Goal: Information Seeking & Learning: Obtain resource

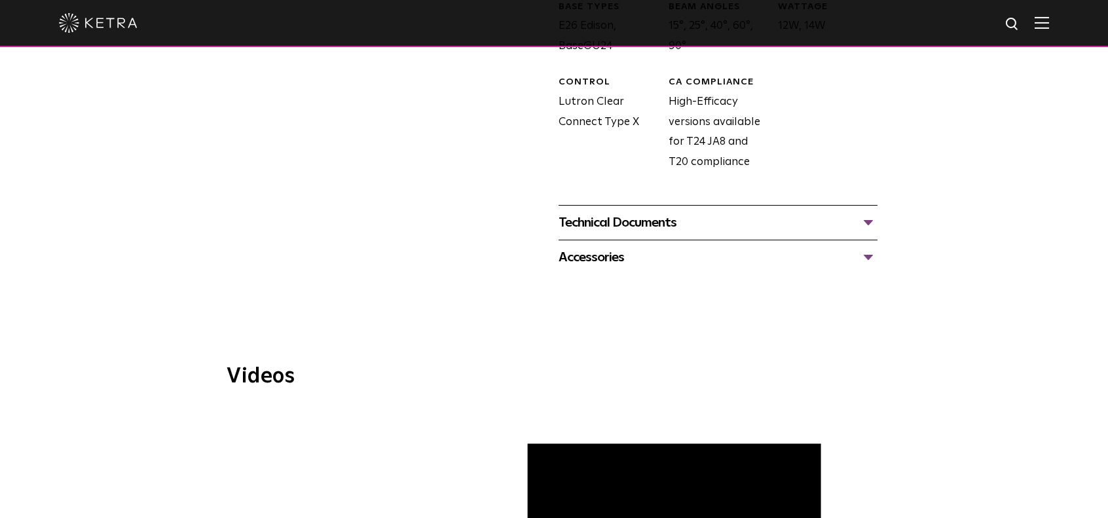
scroll to position [786, 0]
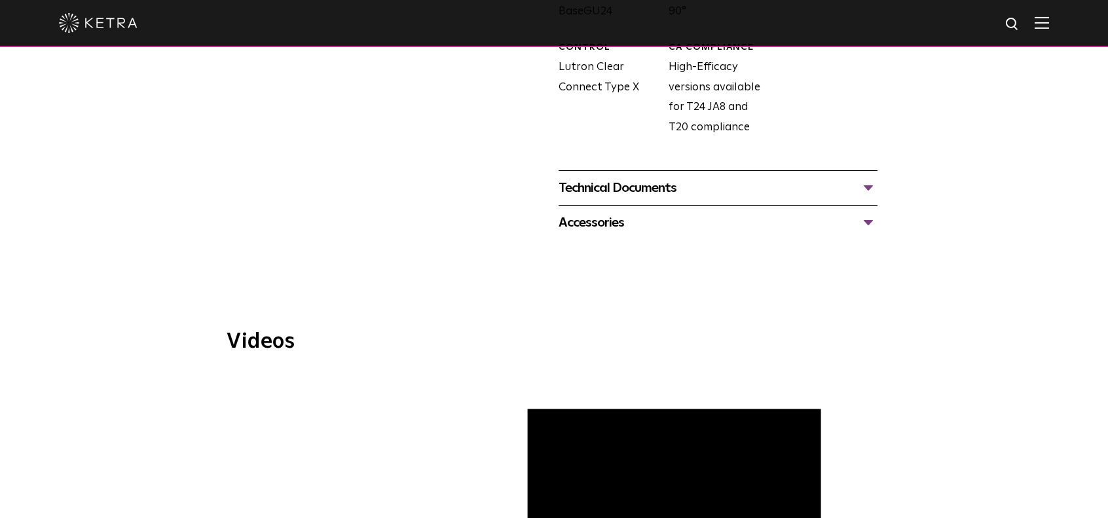
click at [638, 187] on div "Technical Documents" at bounding box center [718, 187] width 319 height 21
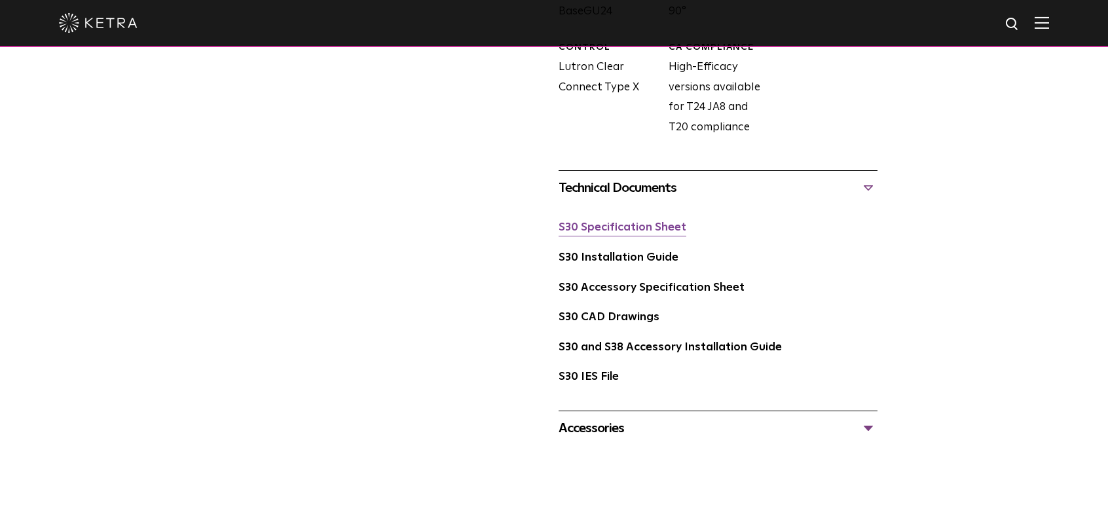
click at [629, 227] on link "S30 Specification Sheet" at bounding box center [623, 227] width 128 height 11
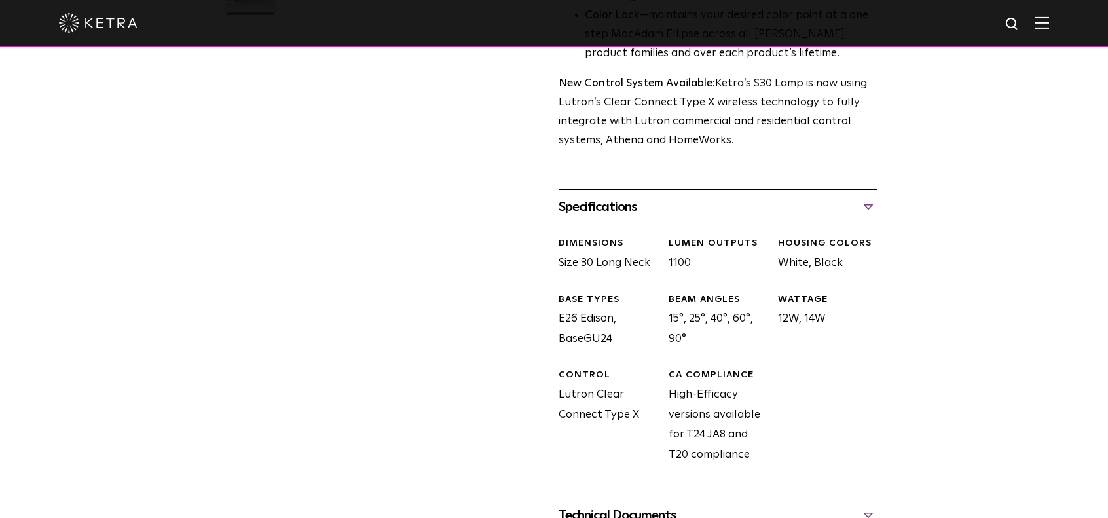
scroll to position [0, 0]
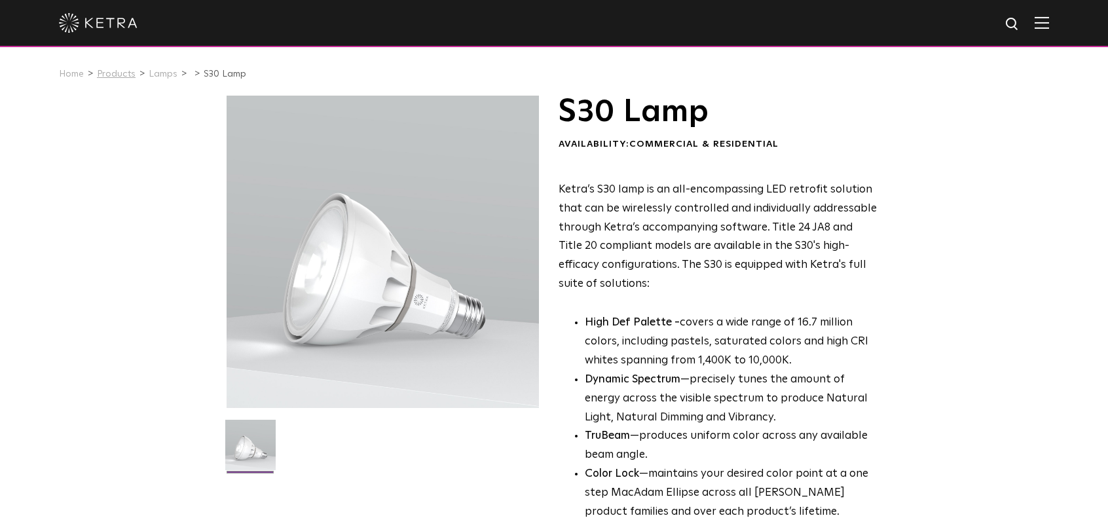
click at [105, 74] on link "Products" at bounding box center [116, 73] width 39 height 9
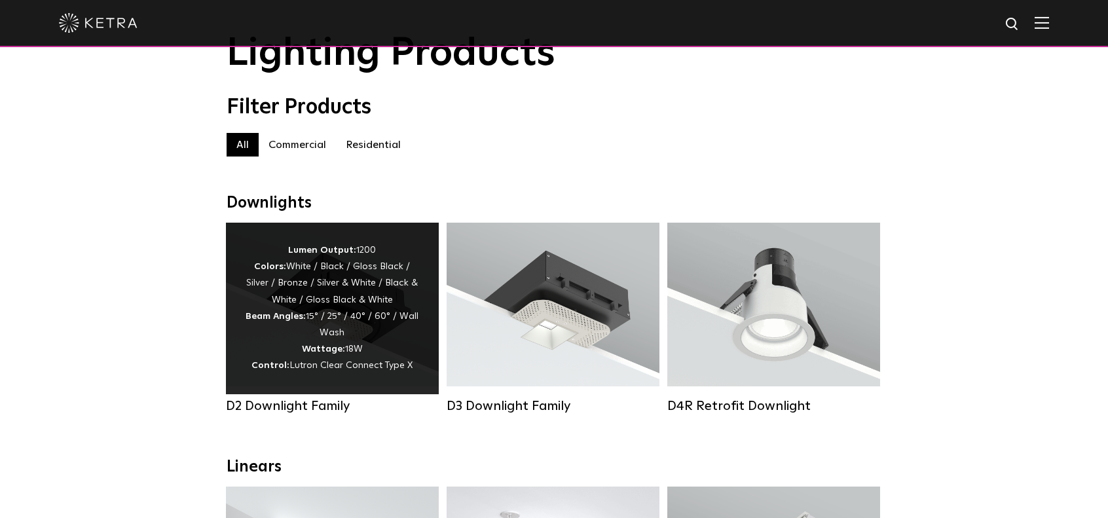
scroll to position [131, 0]
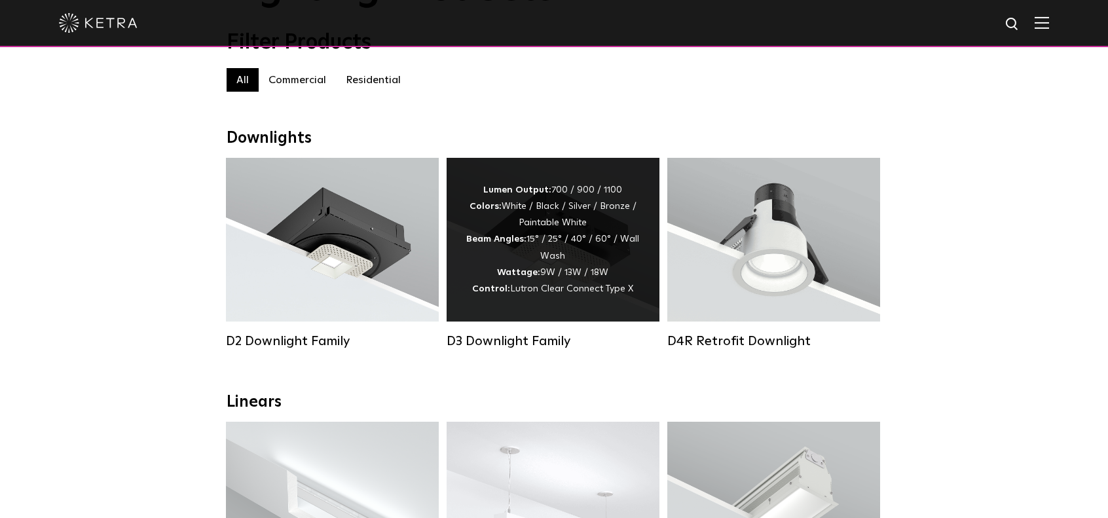
click at [500, 277] on strong "Wattage:" at bounding box center [518, 272] width 43 height 9
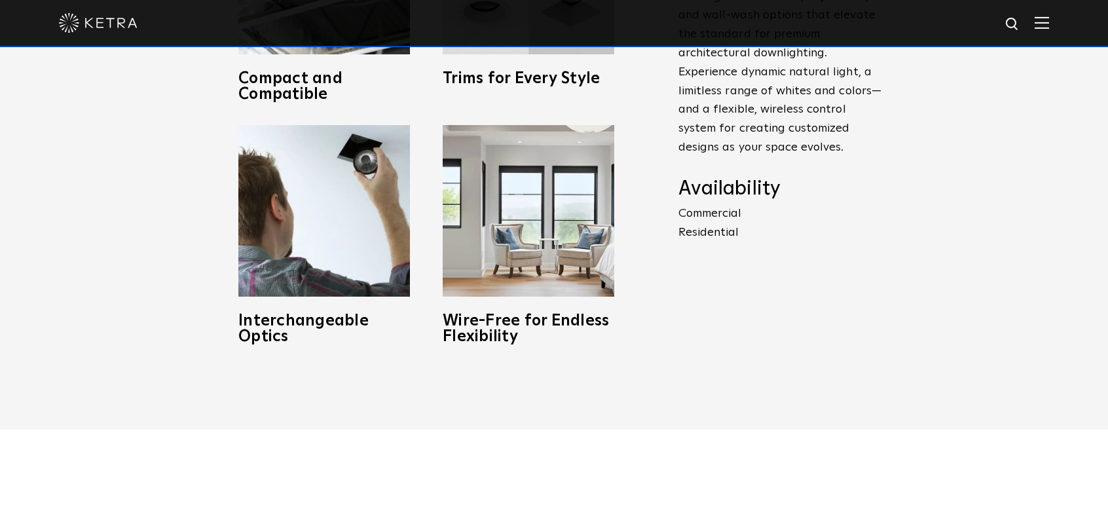
scroll to position [524, 0]
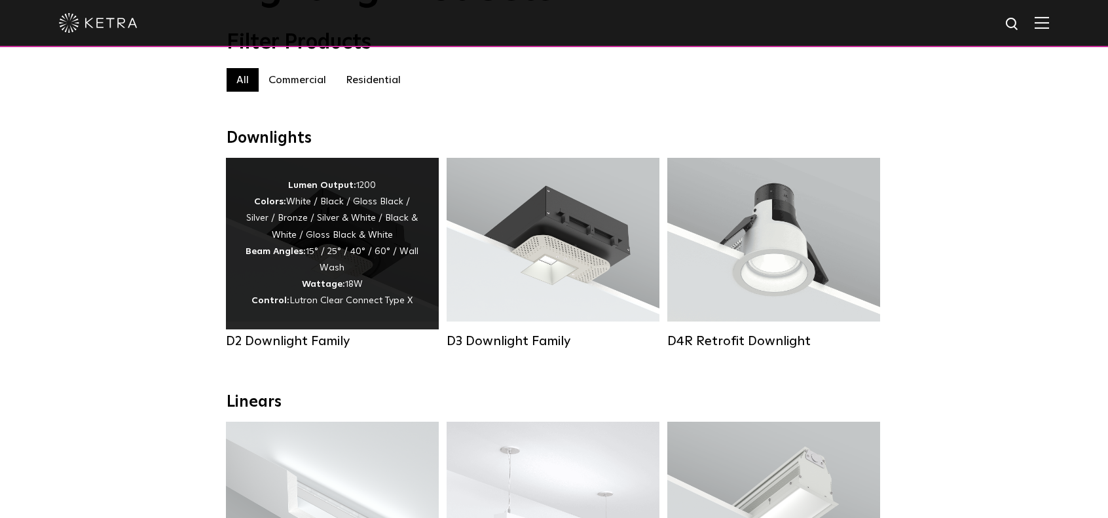
click at [306, 226] on div "Lumen Output: 1200 Colors: White / Black / Gloss Black / Silver / Bronze / Silv…" at bounding box center [333, 243] width 174 height 132
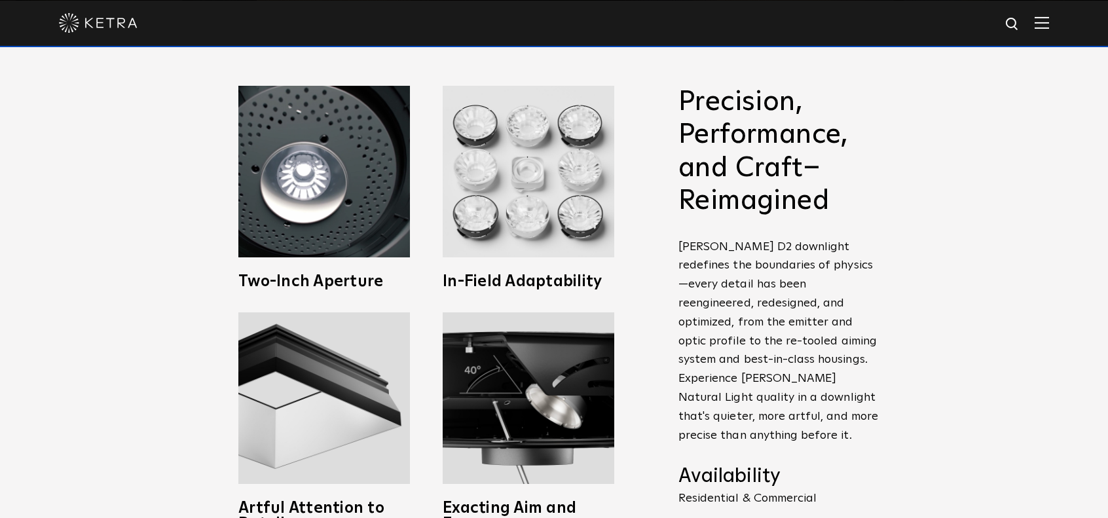
scroll to position [589, 0]
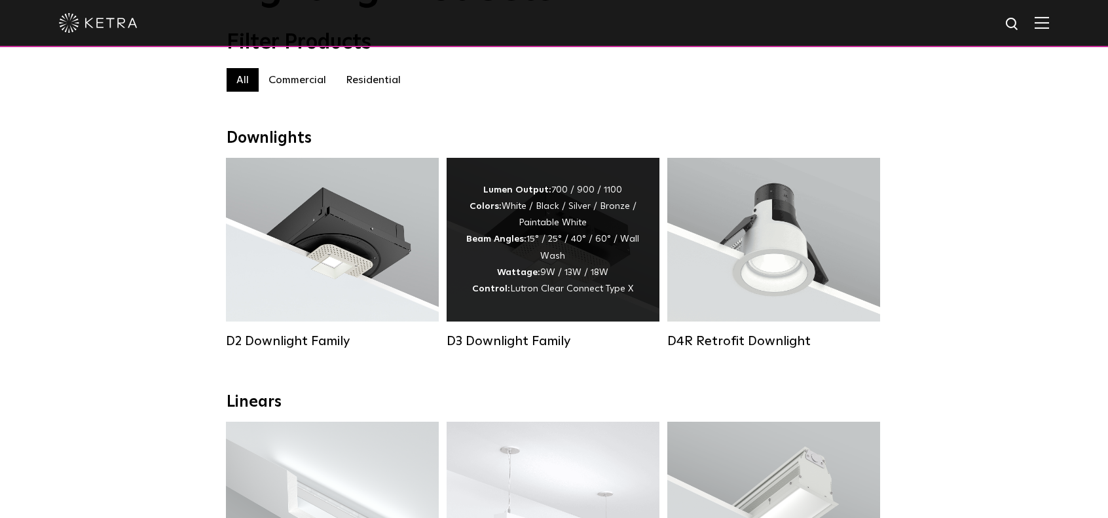
click at [509, 233] on div "Lumen Output: 700 / 900 / 1100 Colors: White / Black / Silver / Bronze / Painta…" at bounding box center [553, 239] width 174 height 115
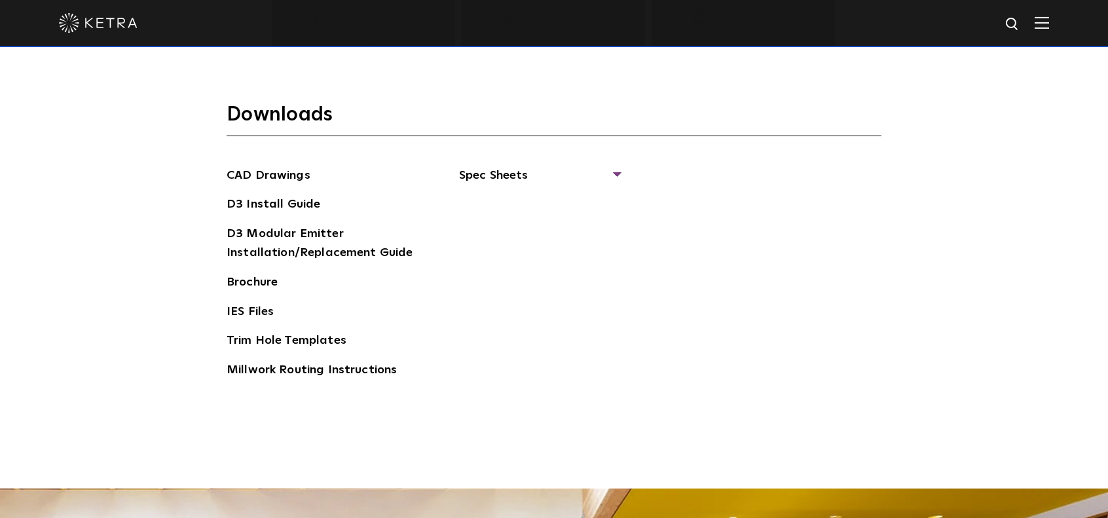
scroll to position [1964, 0]
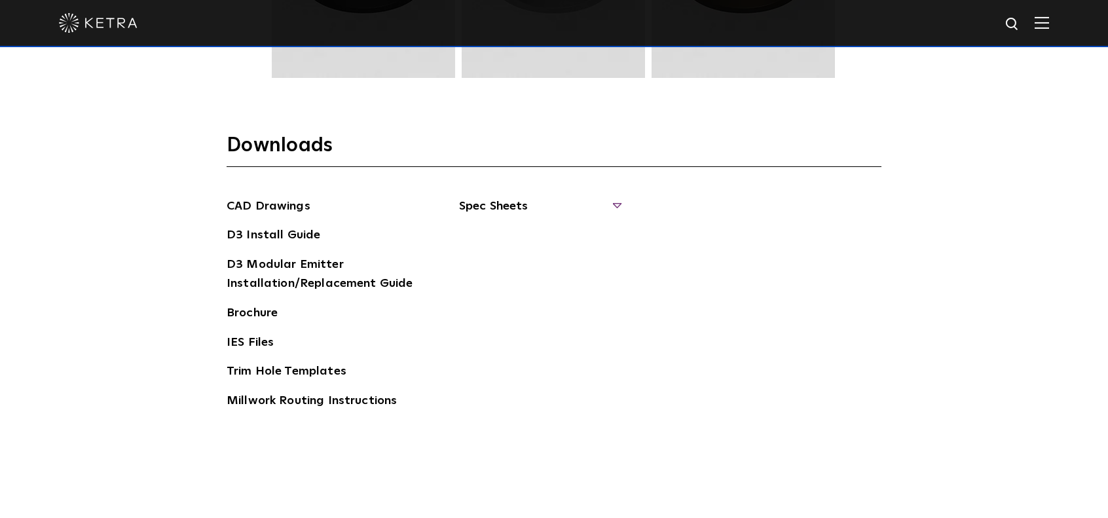
click at [496, 201] on span "Spec Sheets" at bounding box center [539, 211] width 160 height 29
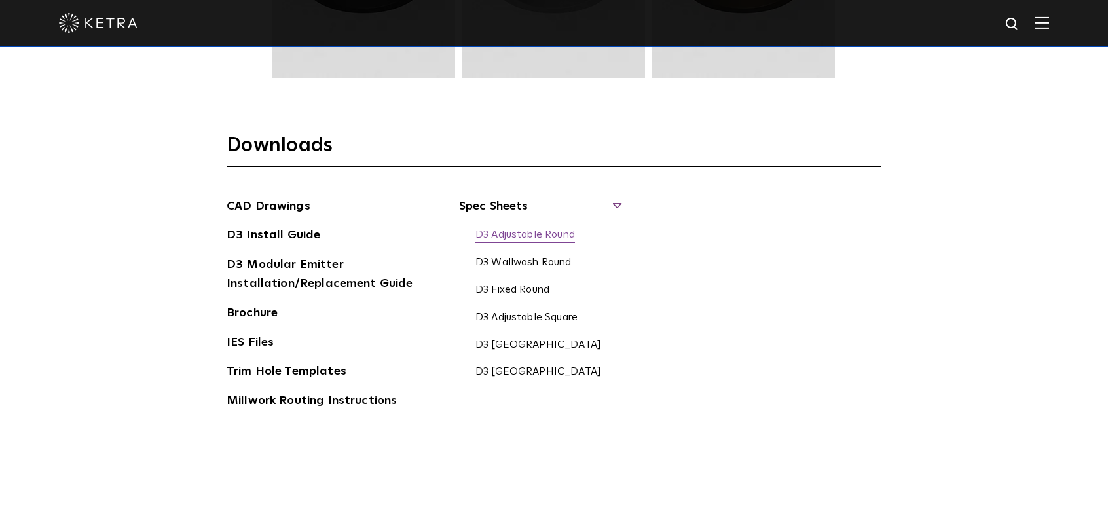
click at [549, 234] on link "D3 Adjustable Round" at bounding box center [525, 236] width 100 height 14
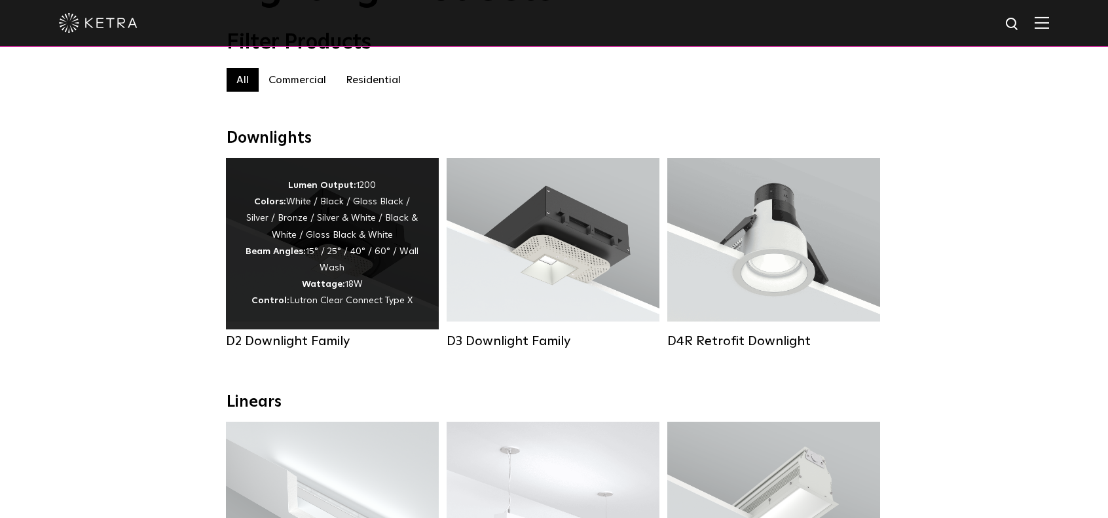
click at [308, 242] on div "Lumen Output: 1200 Colors: White / Black / Gloss Black / Silver / Bronze / Silv…" at bounding box center [333, 243] width 174 height 132
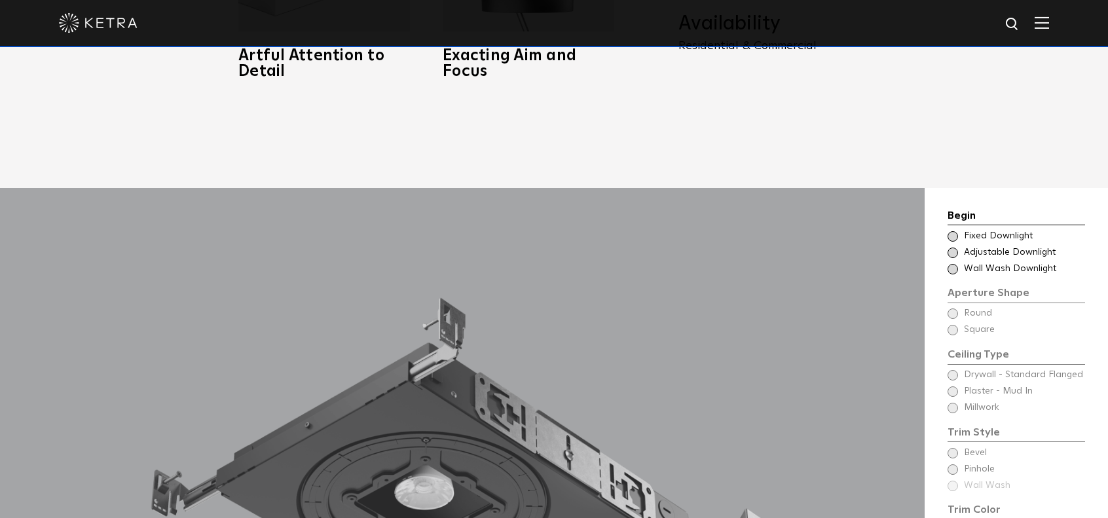
scroll to position [1048, 0]
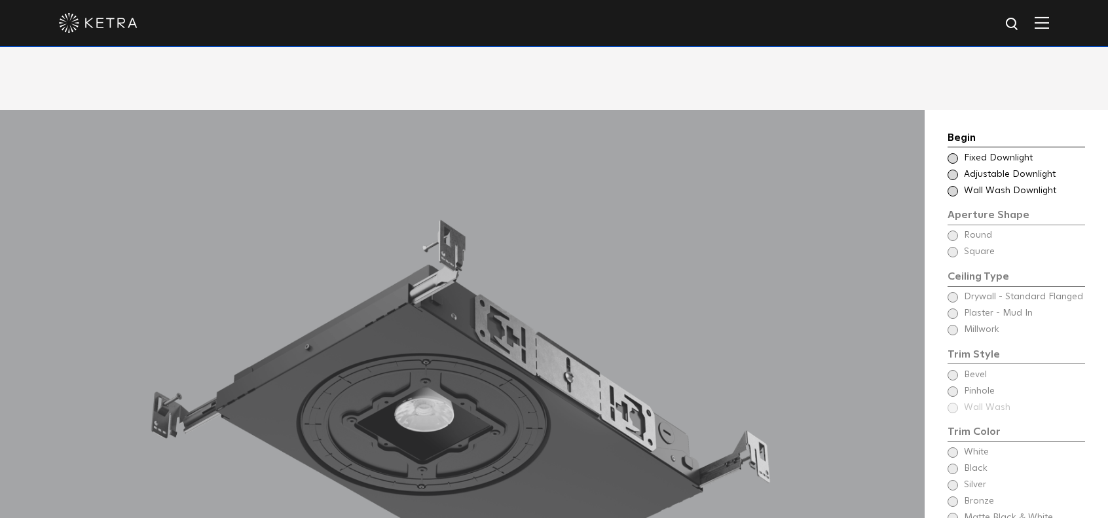
click at [999, 168] on span "Adjustable Downlight" at bounding box center [1024, 174] width 120 height 13
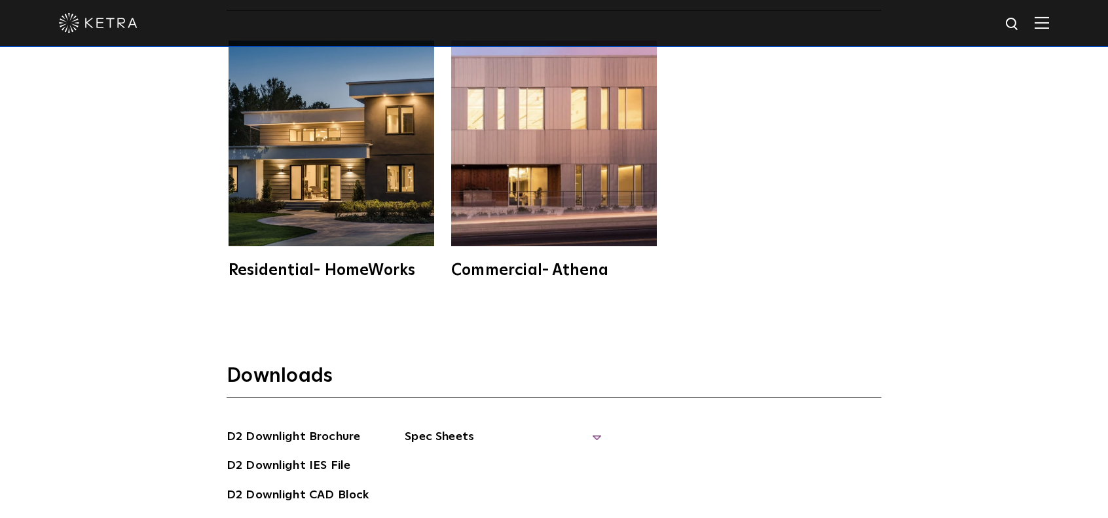
scroll to position [3470, 0]
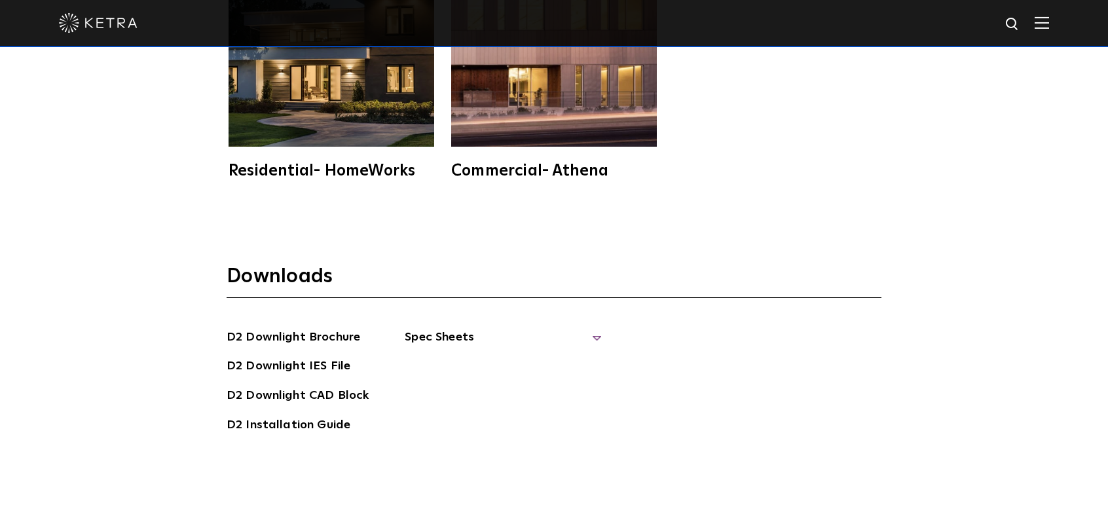
click at [520, 328] on span "Spec Sheets" at bounding box center [503, 342] width 196 height 29
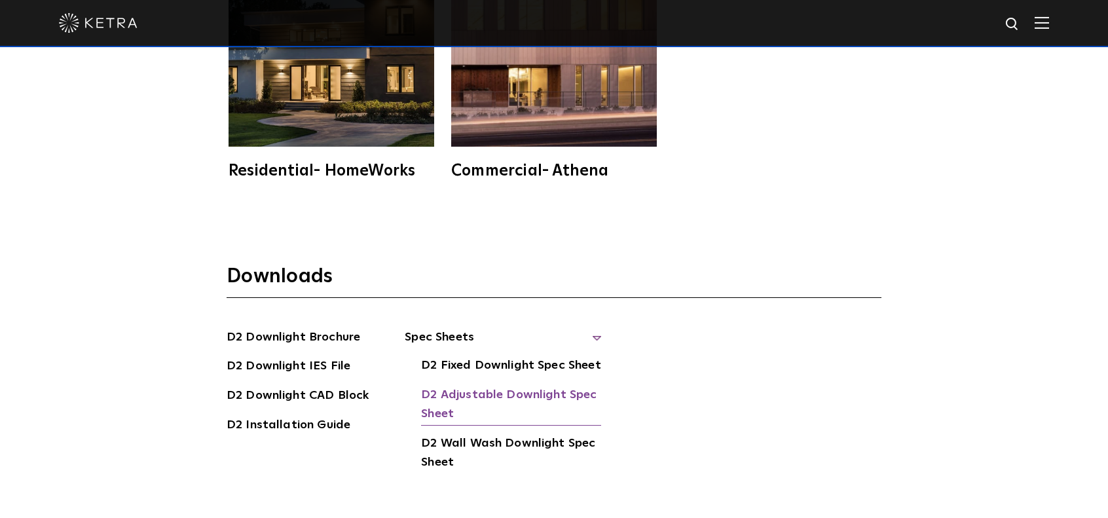
click at [520, 386] on link "D2 Adjustable Downlight Spec Sheet" at bounding box center [511, 406] width 180 height 40
